Goal: Task Accomplishment & Management: Use online tool/utility

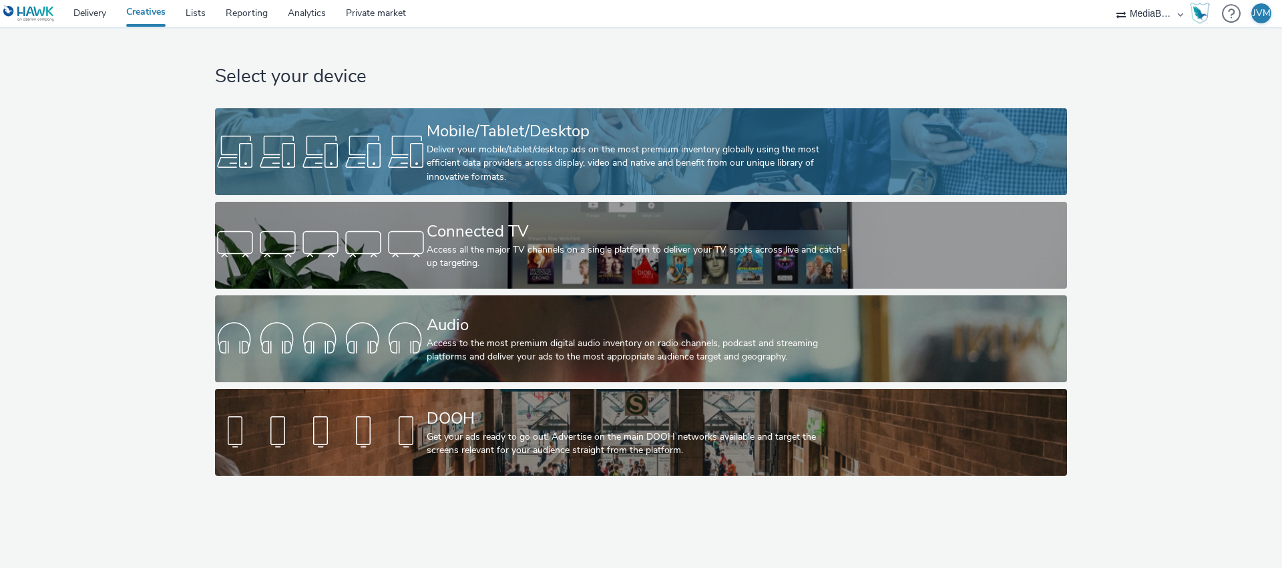
click at [583, 138] on div "Mobile/Tablet/Desktop" at bounding box center [638, 131] width 423 height 23
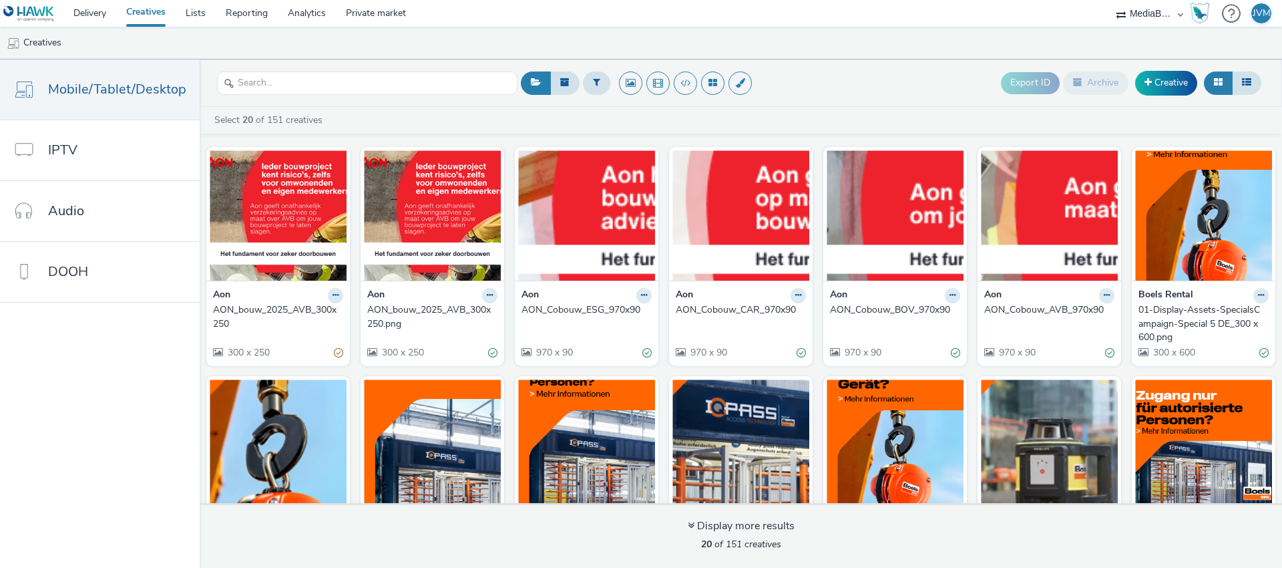
click at [715, 310] on div "AON_Cobouw_CAR_970x90" at bounding box center [738, 309] width 125 height 13
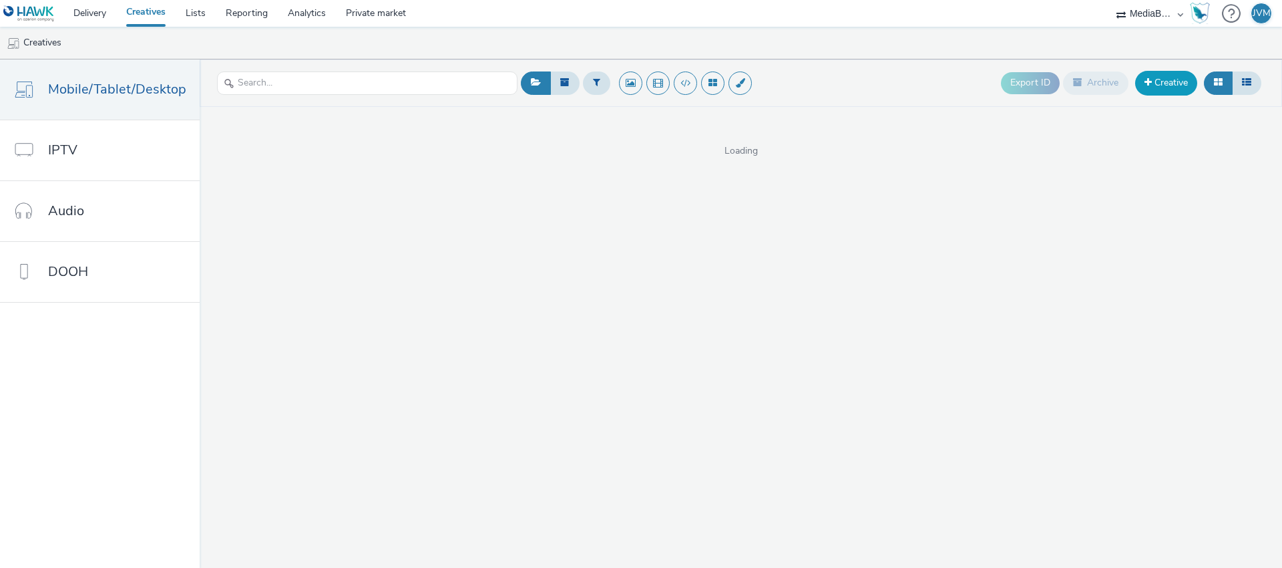
click at [1159, 77] on link "Creative" at bounding box center [1166, 83] width 62 height 24
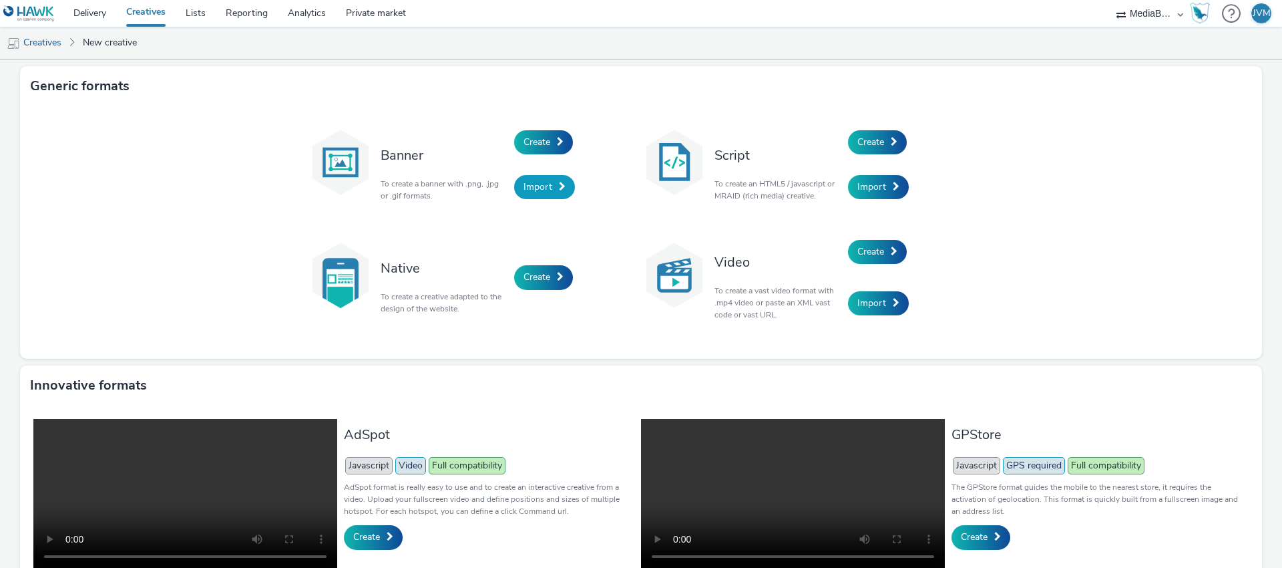
click at [541, 188] on span "Import" at bounding box center [537, 186] width 29 height 13
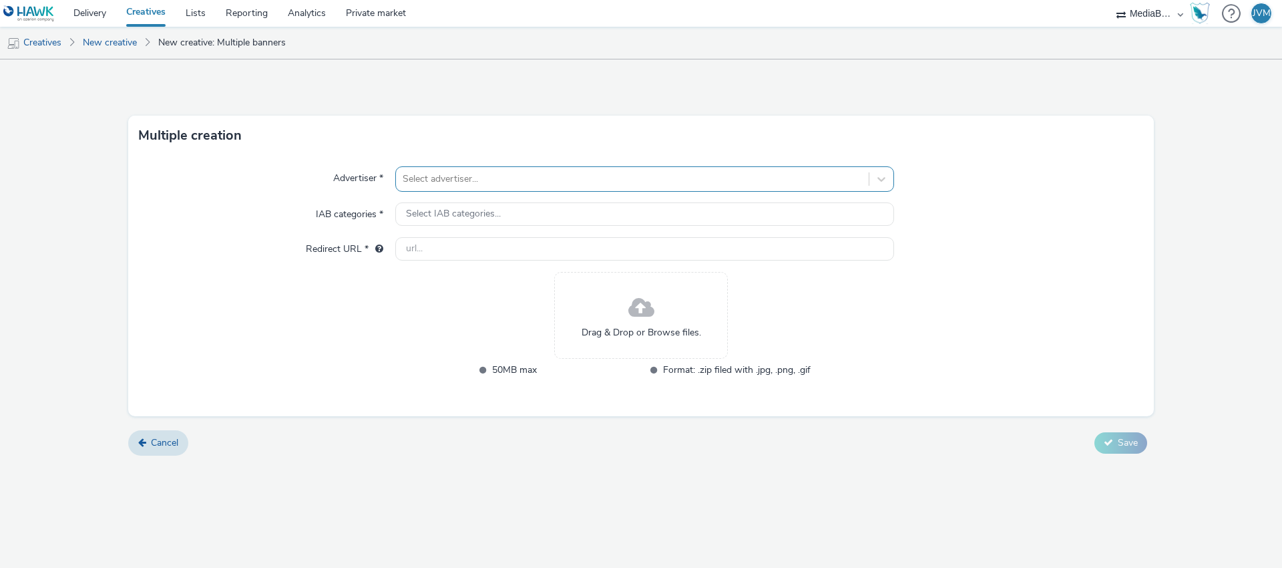
click at [513, 179] on div at bounding box center [632, 179] width 459 height 16
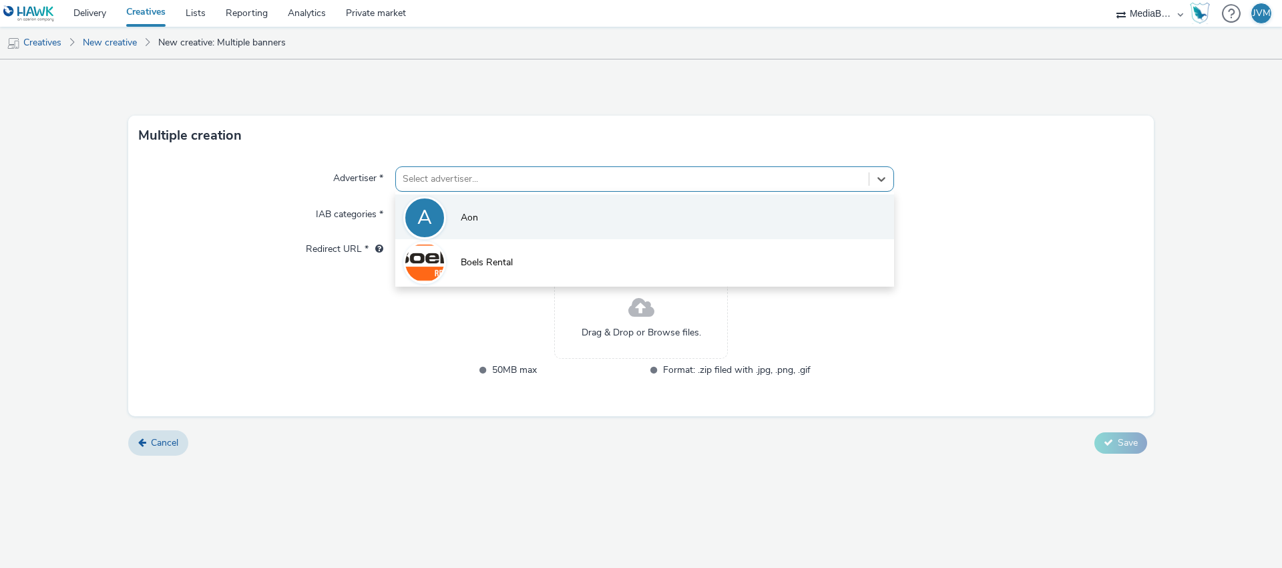
click at [470, 224] on span "Aon" at bounding box center [469, 217] width 17 height 13
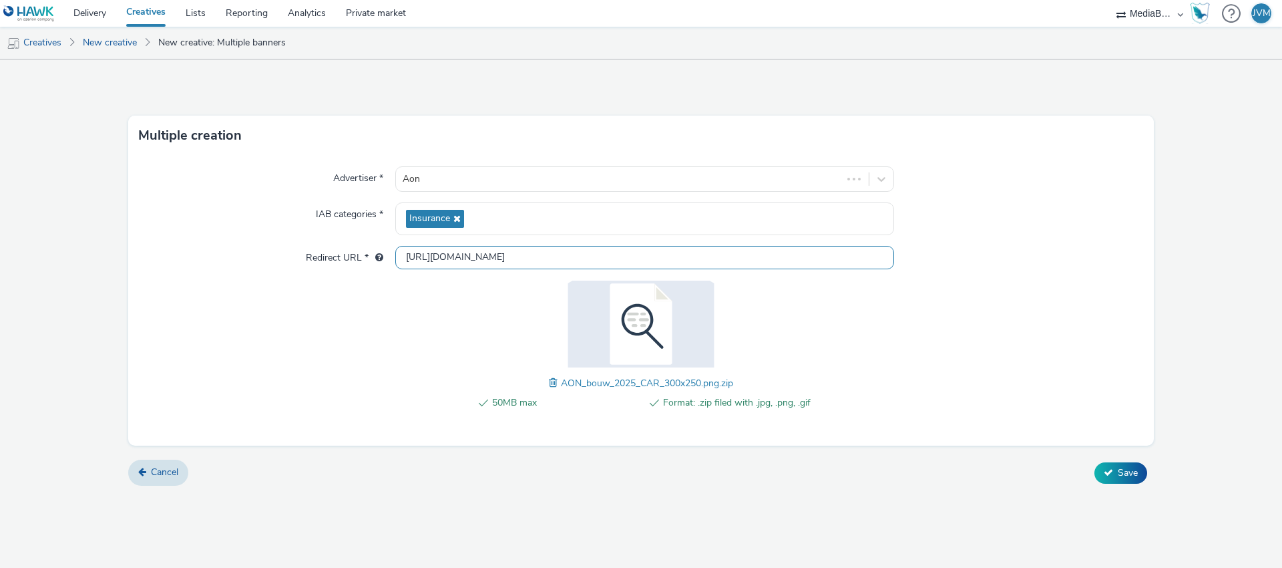
click at [443, 255] on input "[URL][DOMAIN_NAME]" at bounding box center [644, 257] width 499 height 23
paste input "https://www.aon.com/nl-nl/industries/construction-and-real-estate"
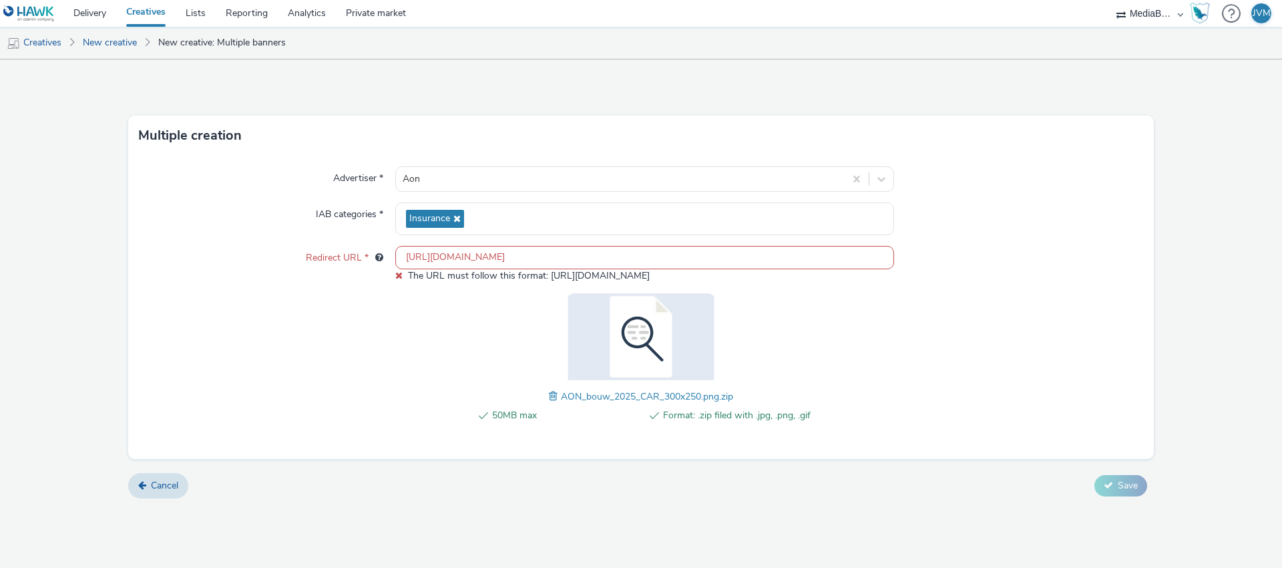
click at [459, 260] on input "https://www.aon.com/nl-nl/industries/construction-and-real-estate" at bounding box center [644, 257] width 499 height 23
paste input "https://www.aon.com/nl-nl/capabilities/risk-transfer/construction-and-infrastru…"
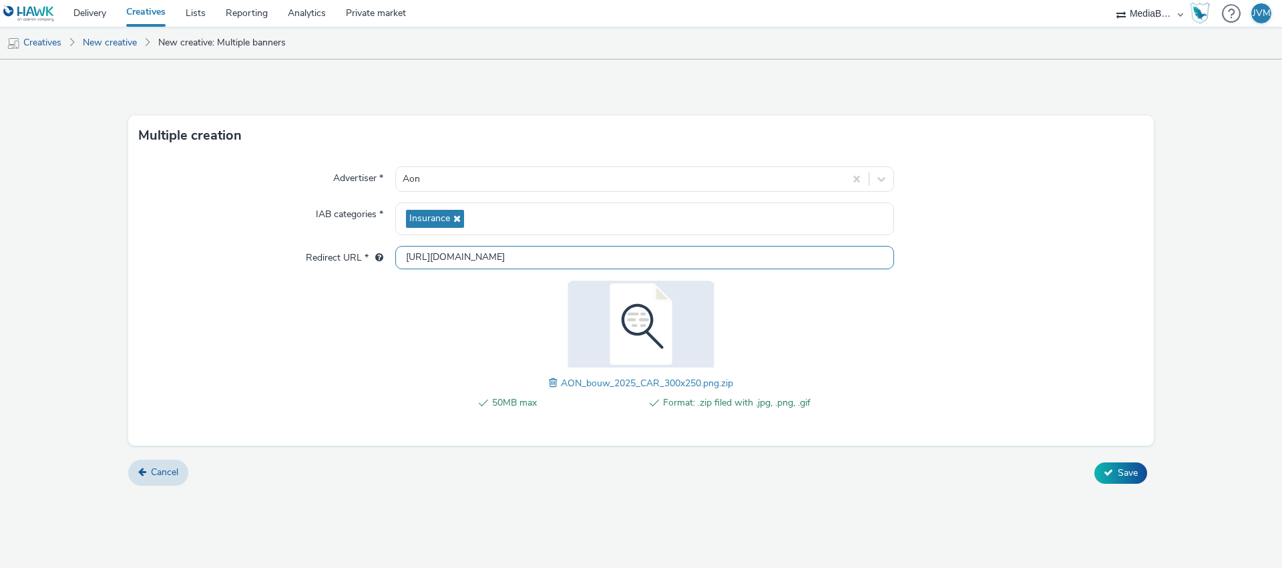
scroll to position [0, 564]
type input "https://www.aon.com/nl-nl/capabilities/risk-transfer/construction-and-infrastru…"
click at [1124, 476] on span "Save" at bounding box center [1128, 472] width 20 height 13
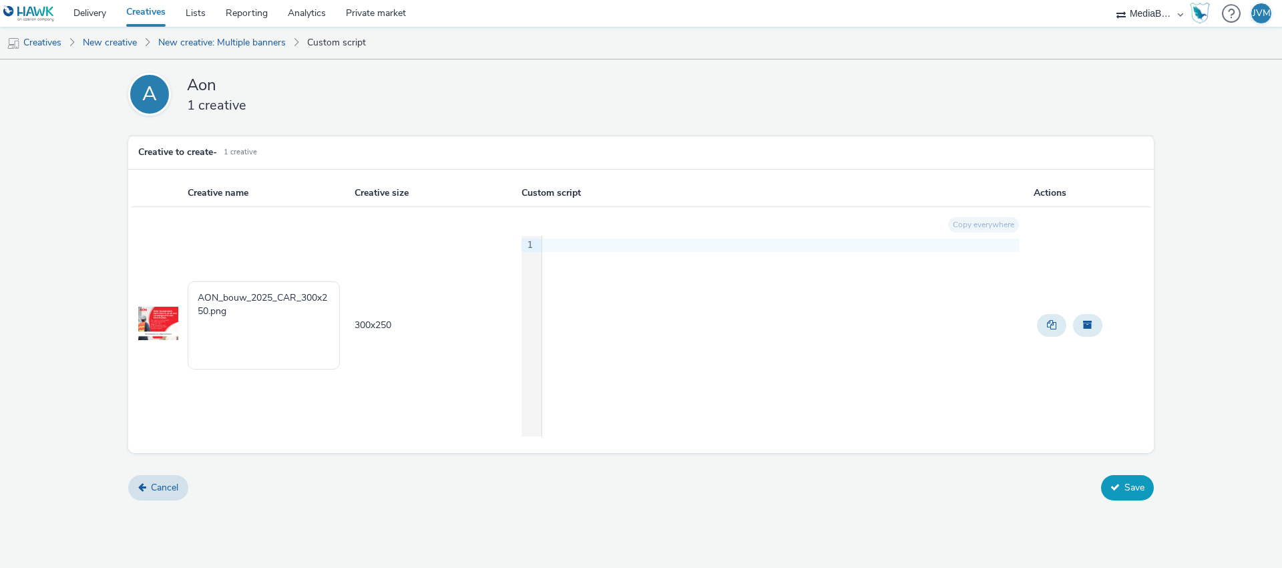
click at [1130, 497] on button "Save" at bounding box center [1127, 487] width 53 height 25
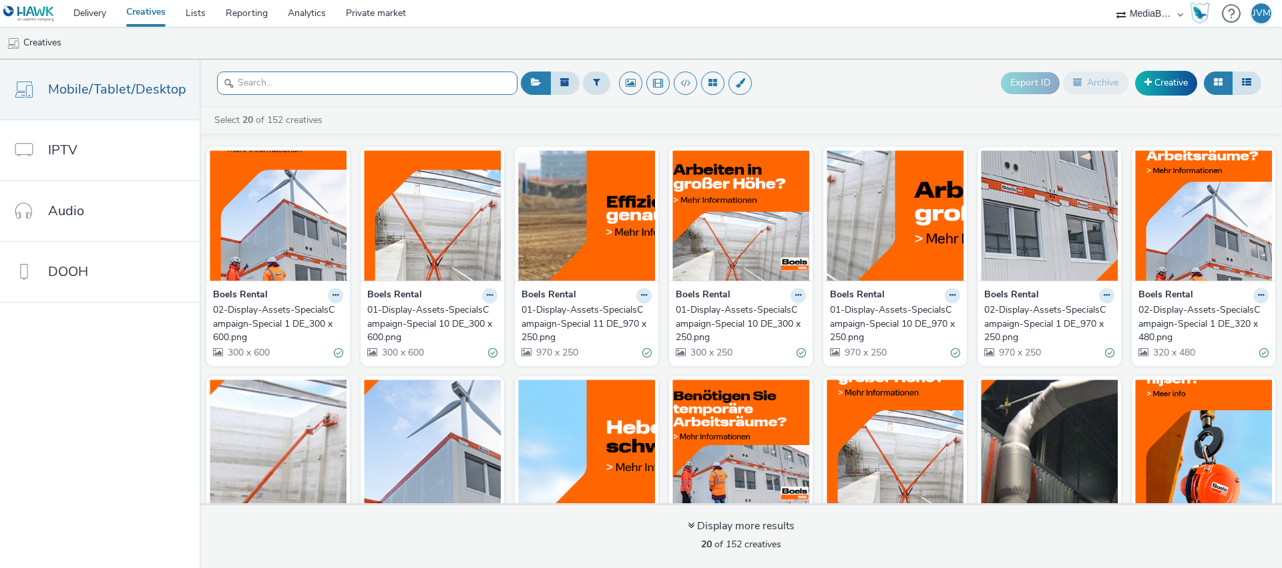
click at [298, 79] on input "text" at bounding box center [367, 82] width 300 height 23
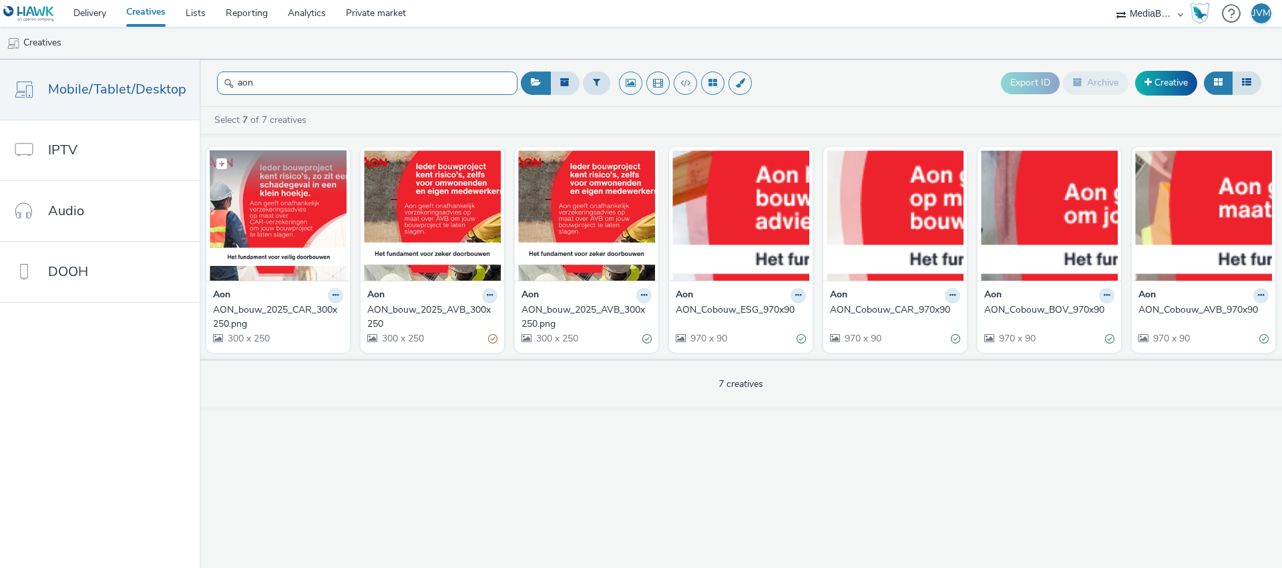
type input "aon"
click at [263, 200] on img at bounding box center [278, 215] width 137 height 130
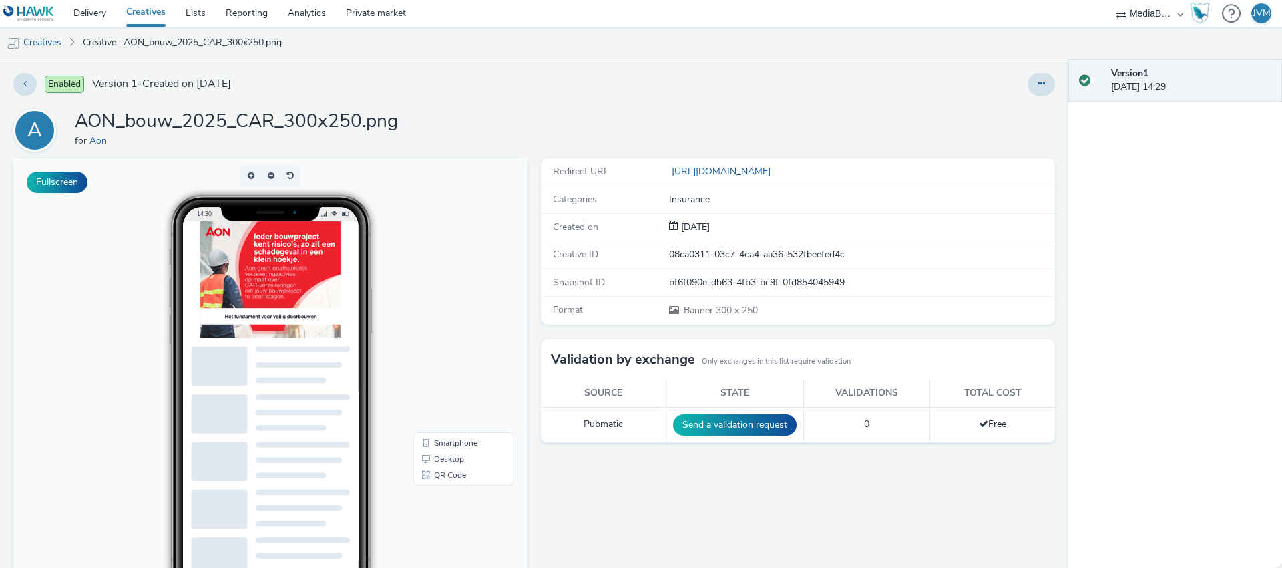
click at [320, 294] on img at bounding box center [270, 279] width 140 height 117
click at [776, 172] on link "https://www.aon.com/nl-nl/capabilities/risk-transfer/construction-and-infrastru…" at bounding box center [722, 171] width 107 height 13
click at [79, 13] on link "Delivery" at bounding box center [89, 13] width 53 height 27
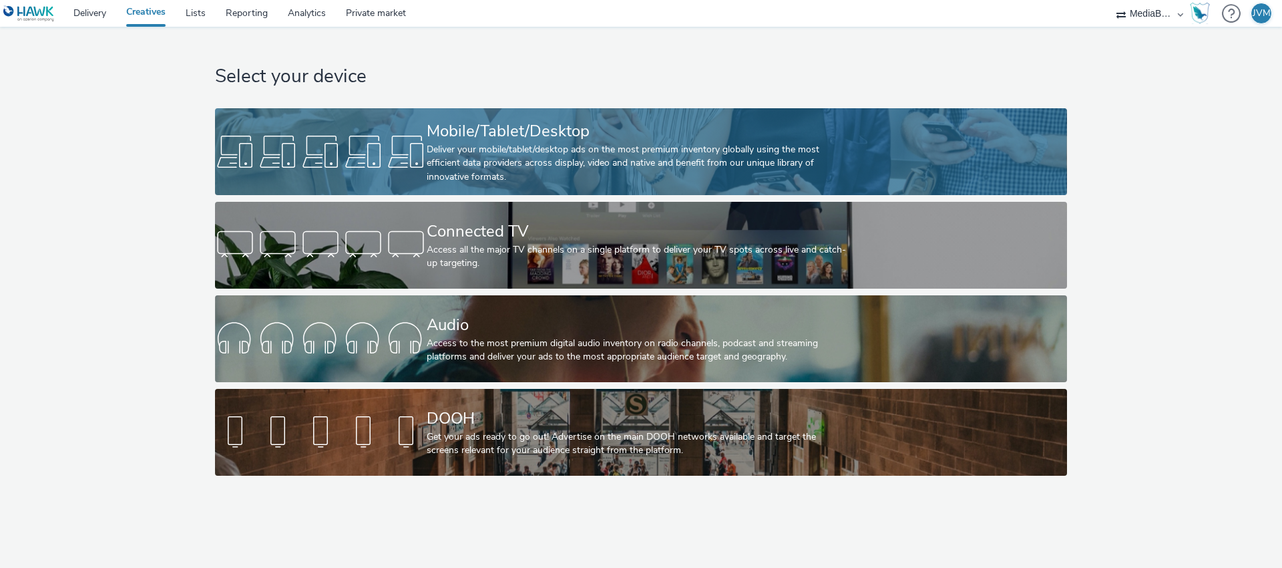
click at [554, 150] on div "Deliver your mobile/tablet/desktop ads on the most premium inventory globally u…" at bounding box center [638, 163] width 423 height 41
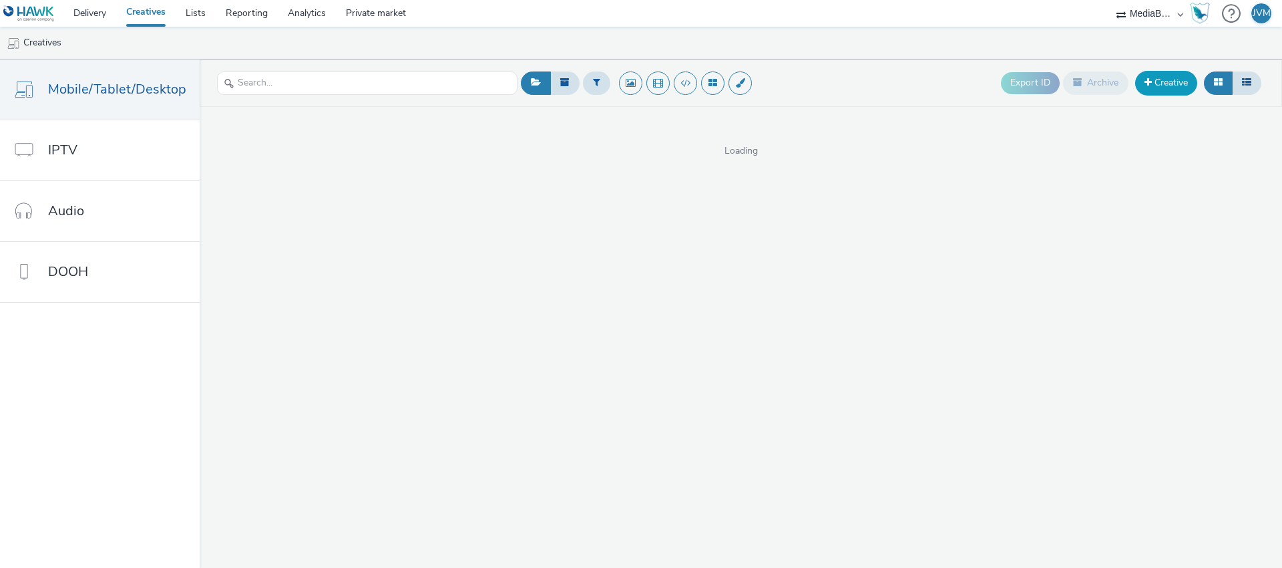
click at [1166, 91] on link "Creative" at bounding box center [1166, 83] width 62 height 24
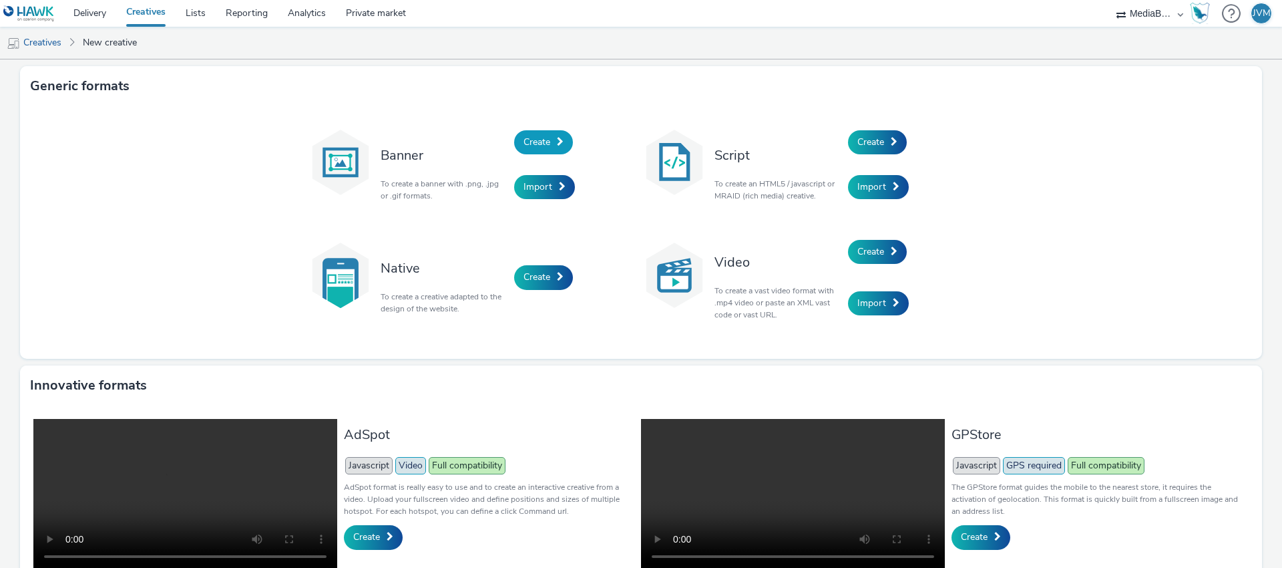
click at [540, 142] on span "Create" at bounding box center [536, 142] width 27 height 13
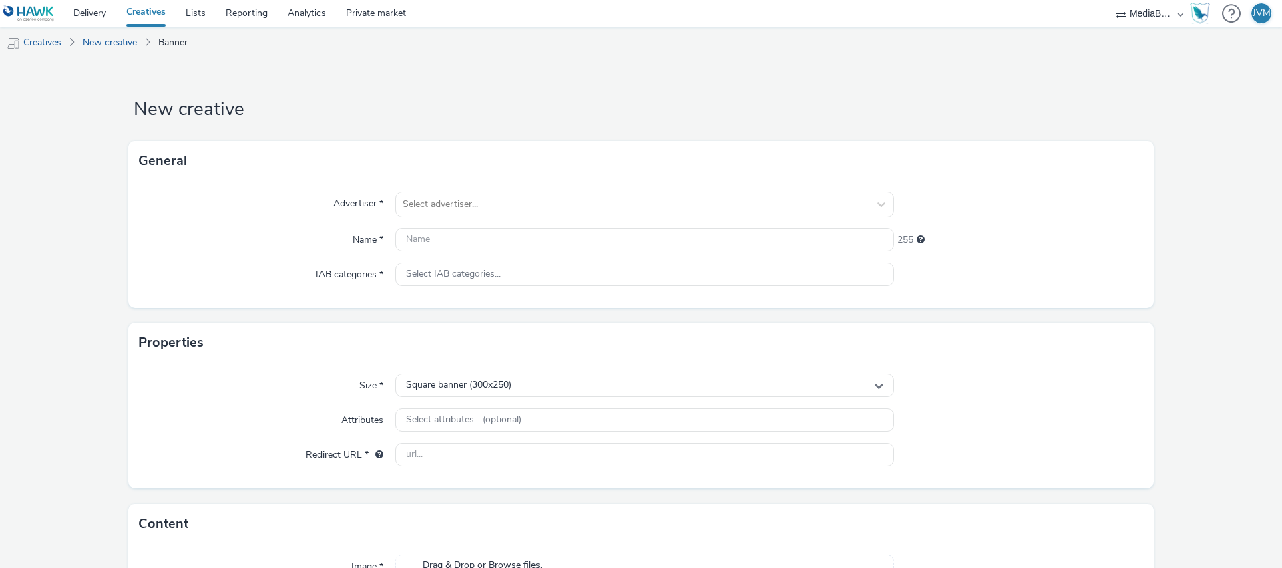
scroll to position [128, 0]
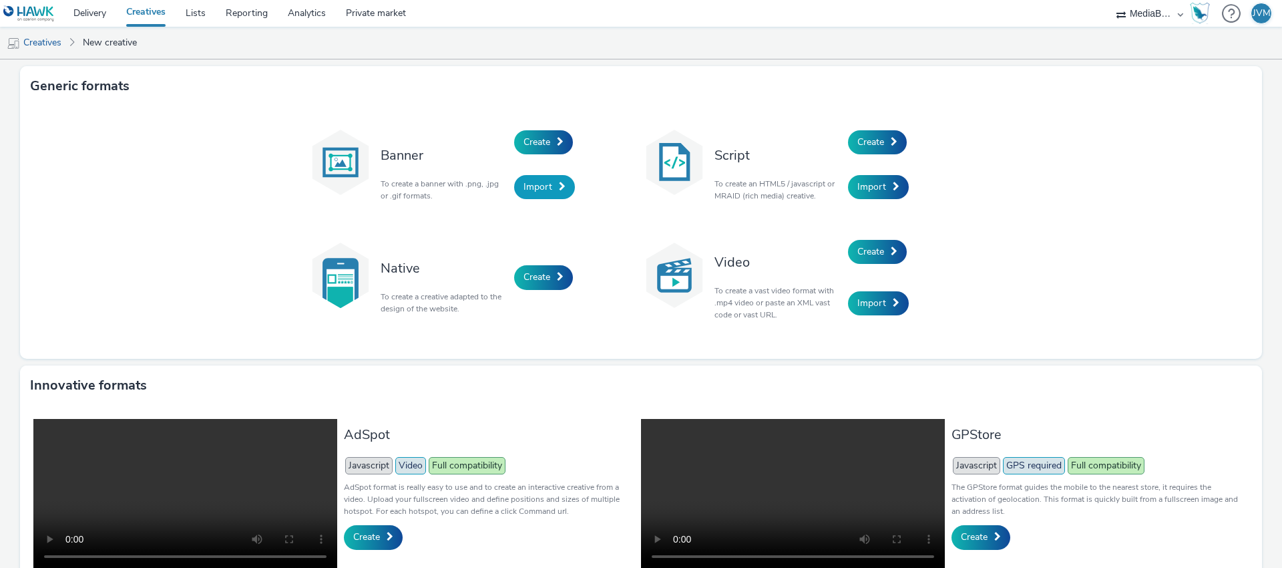
click at [527, 184] on span "Import" at bounding box center [537, 186] width 29 height 13
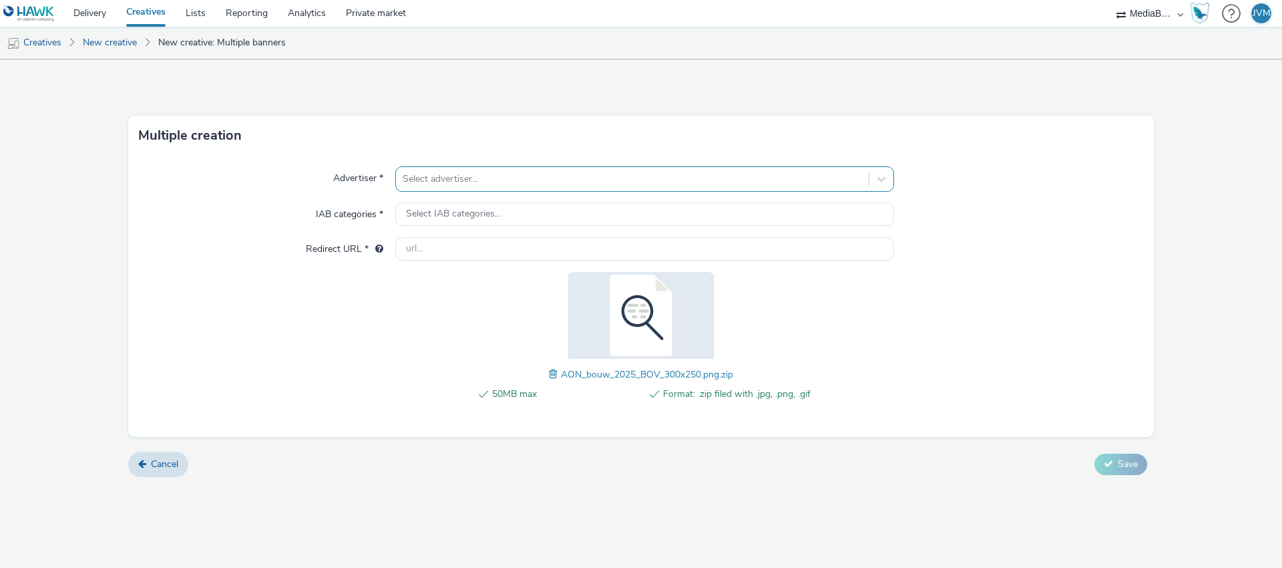
click at [430, 178] on div at bounding box center [632, 179] width 459 height 16
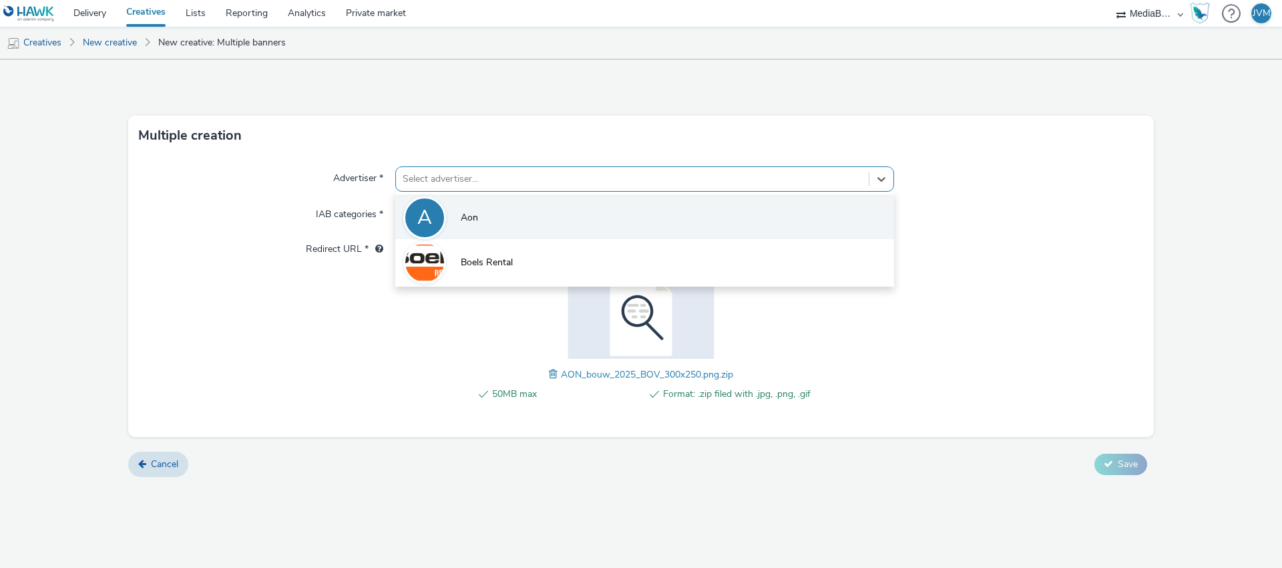
click at [434, 211] on div "A" at bounding box center [424, 217] width 43 height 43
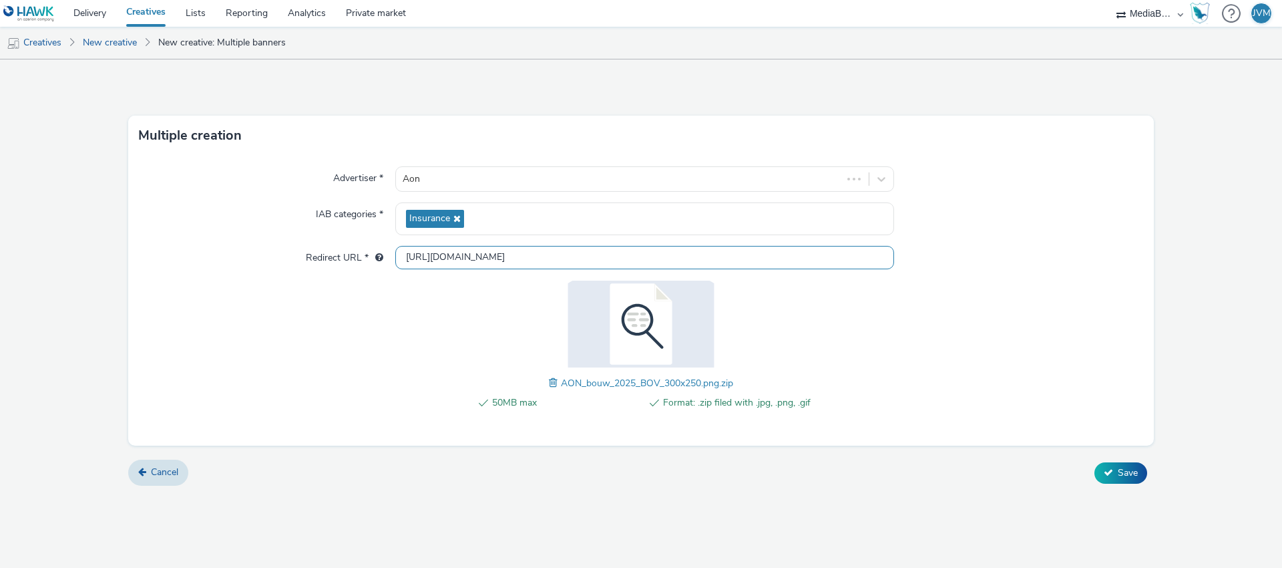
click at [446, 257] on input "[URL][DOMAIN_NAME]" at bounding box center [644, 257] width 499 height 23
paste input "s://[DOMAIN_NAME][URL]"
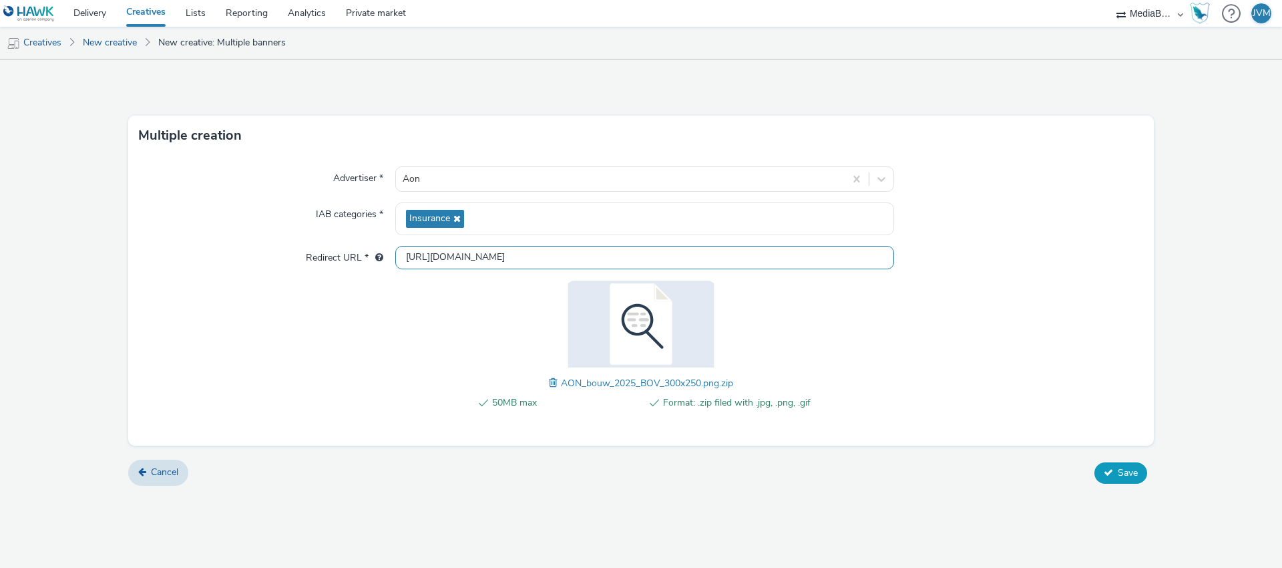
type input "[URL][DOMAIN_NAME]"
click at [1124, 479] on button "Save" at bounding box center [1120, 472] width 53 height 21
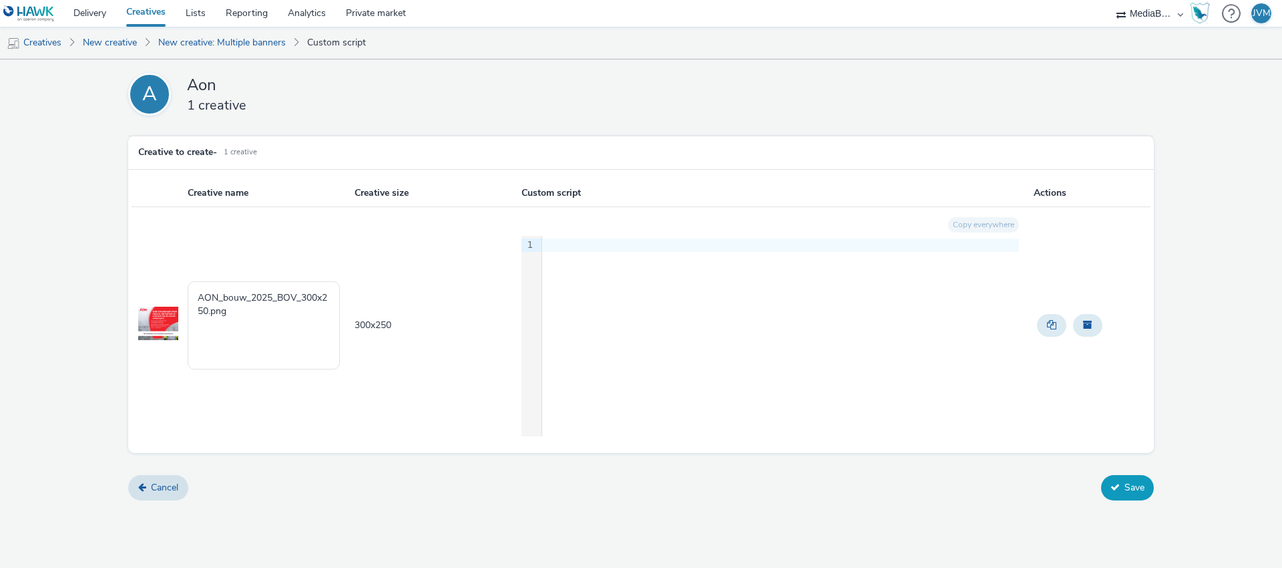
click at [1114, 489] on icon at bounding box center [1114, 486] width 9 height 9
